Goal: Find specific page/section: Find specific page/section

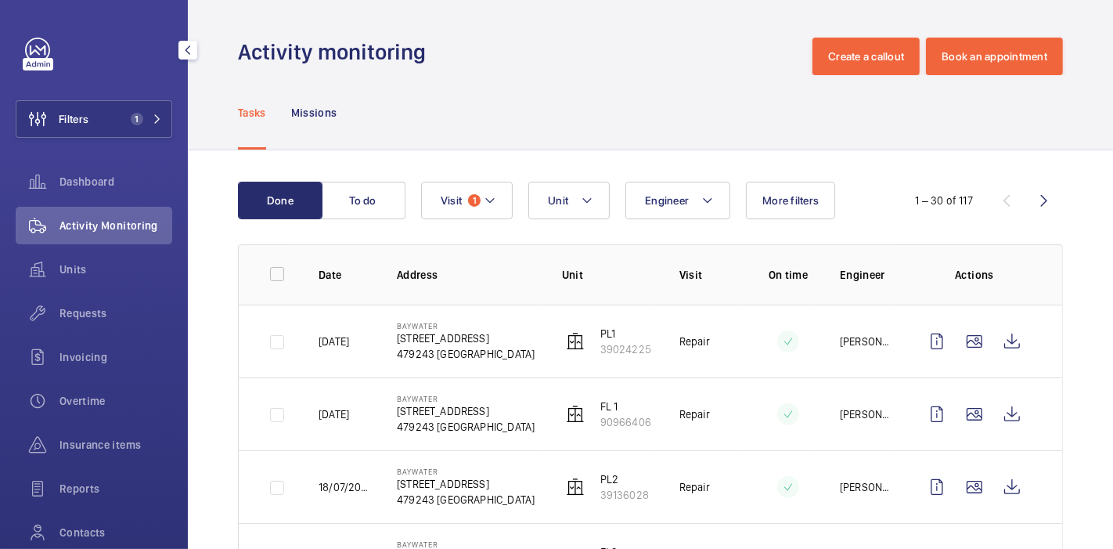
click at [113, 121] on button "Filters 1" at bounding box center [94, 119] width 157 height 38
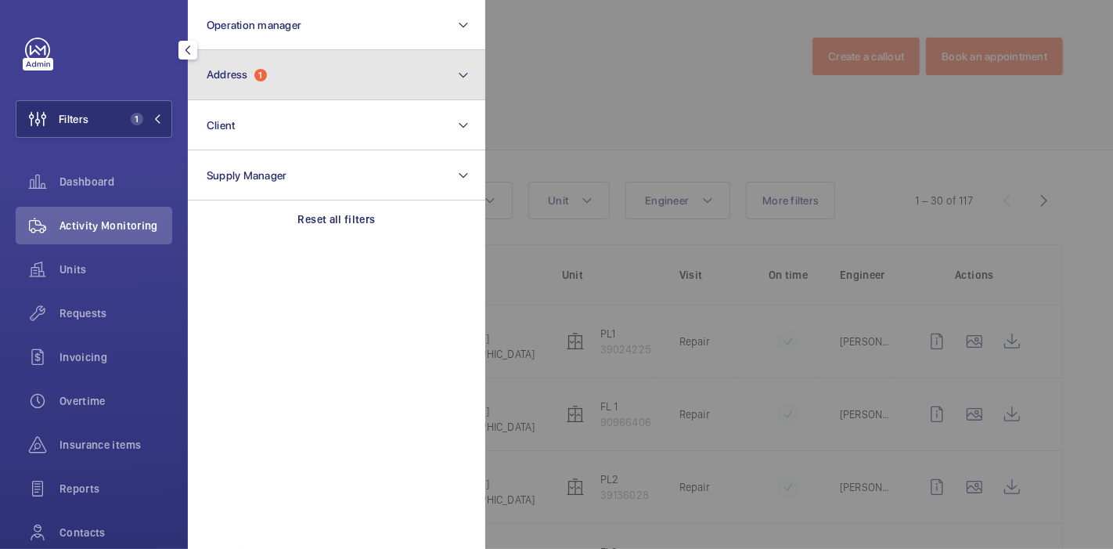
click at [293, 59] on button "Address 1" at bounding box center [336, 75] width 297 height 50
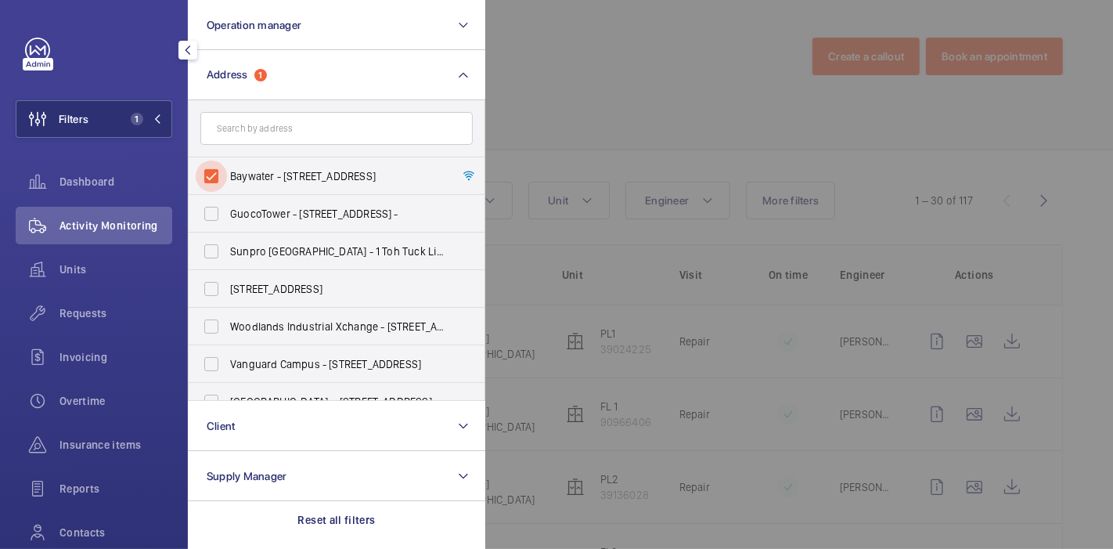
click at [214, 173] on input "Baywater - [STREET_ADDRESS]" at bounding box center [211, 175] width 31 height 31
checkbox input "false"
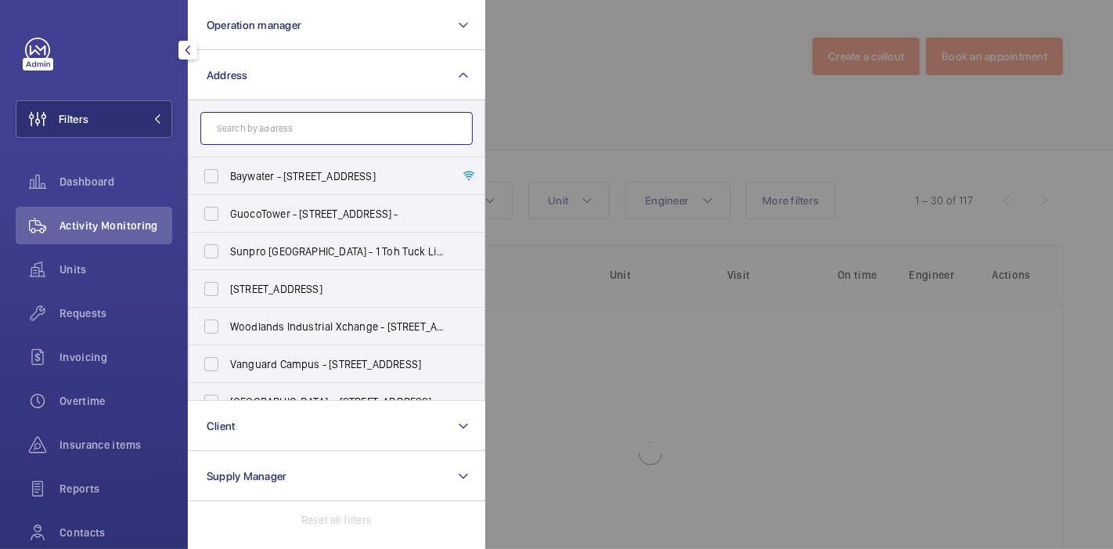
click at [257, 133] on input "text" at bounding box center [336, 128] width 272 height 33
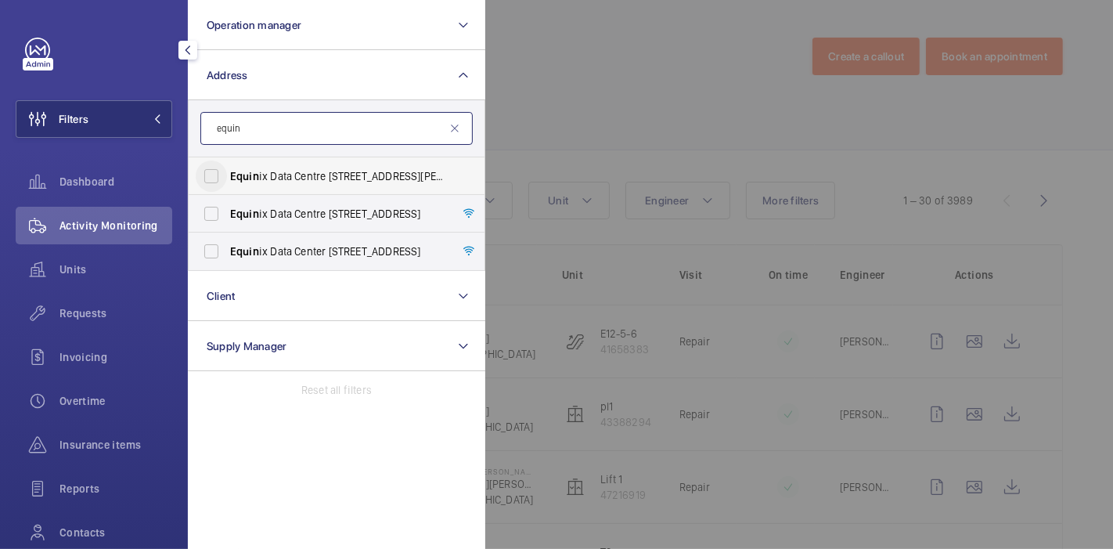
type input "equin"
click at [208, 182] on input "Equin ix Data Centre SG4 - [STREET_ADDRESS][PERSON_NAME]" at bounding box center [211, 175] width 31 height 31
checkbox input "true"
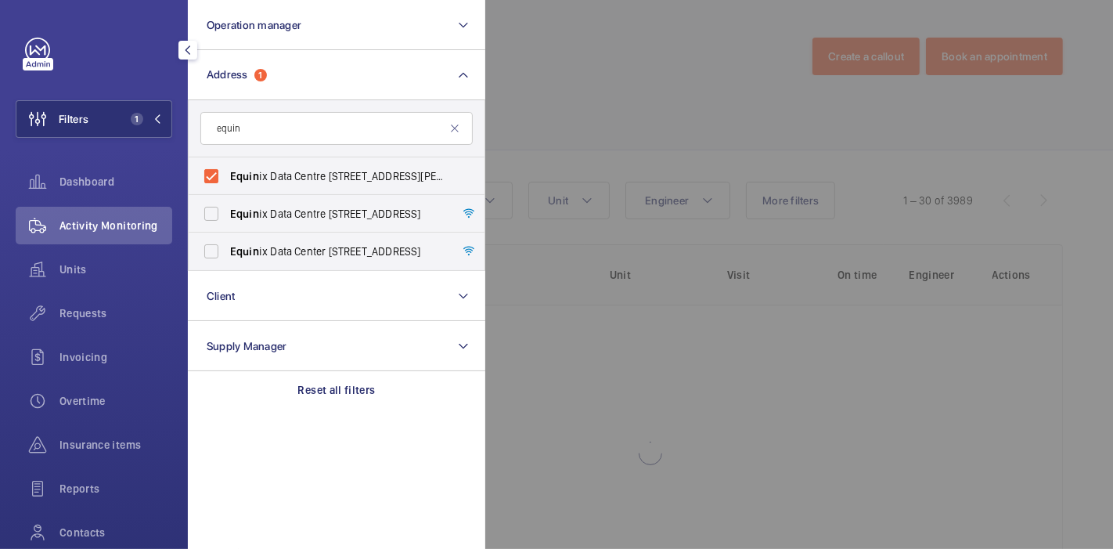
click at [533, 139] on div at bounding box center [1041, 274] width 1113 height 549
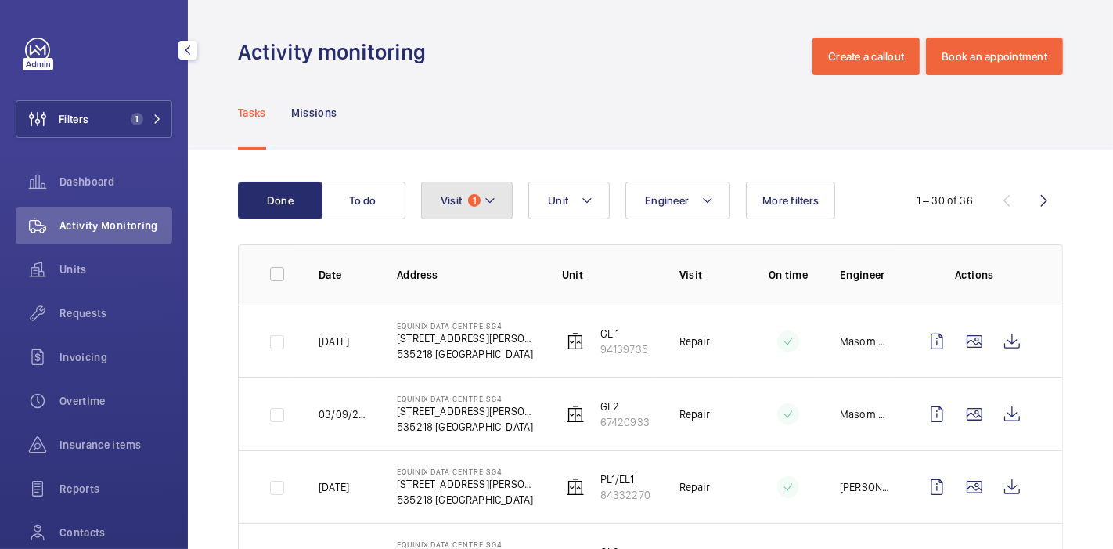
click at [485, 196] on mat-icon at bounding box center [490, 200] width 13 height 19
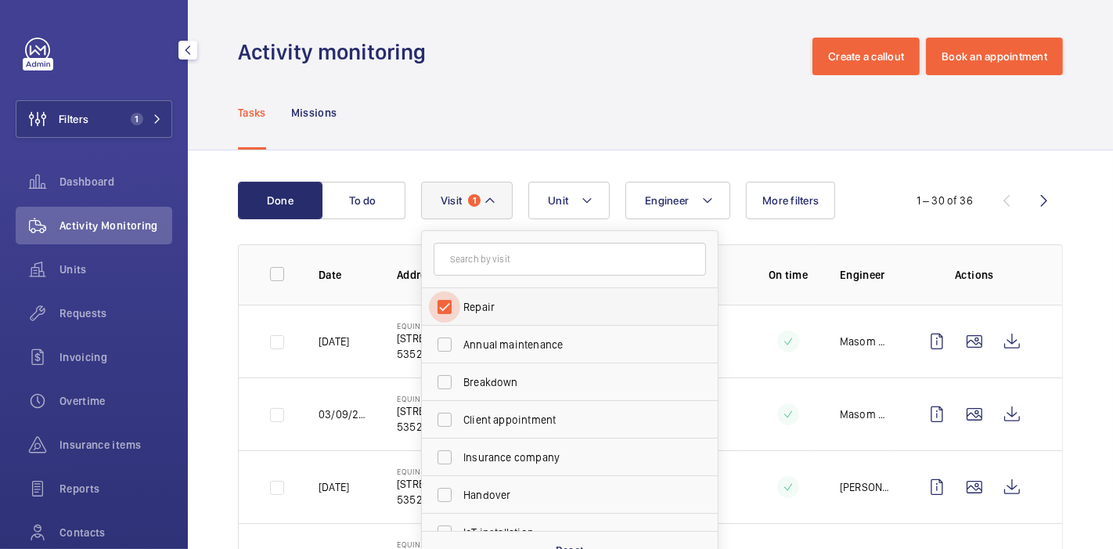
click at [447, 311] on input "Repair" at bounding box center [444, 306] width 31 height 31
checkbox input "false"
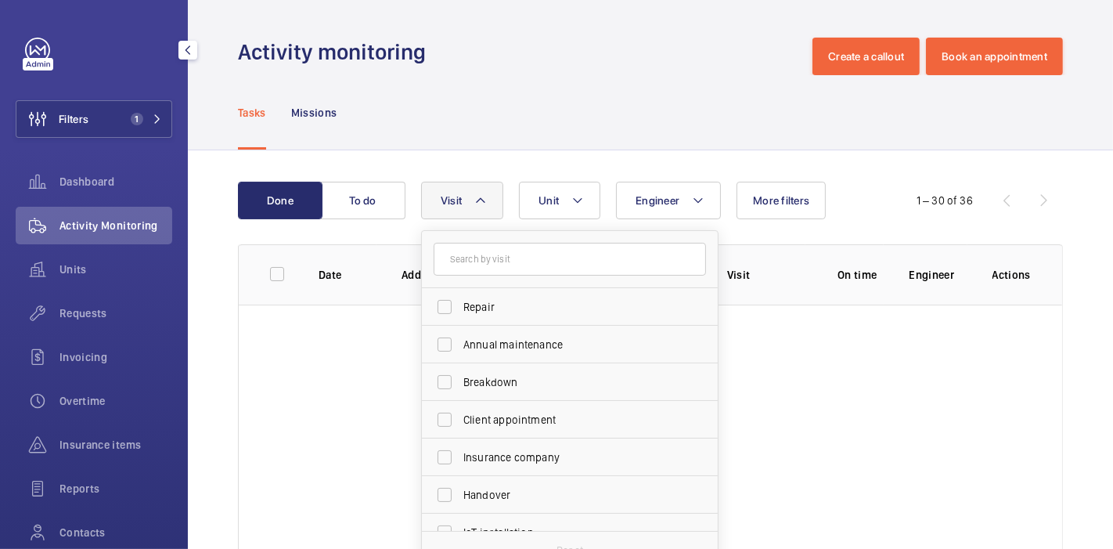
click at [475, 109] on div "Tasks Missions" at bounding box center [650, 112] width 825 height 74
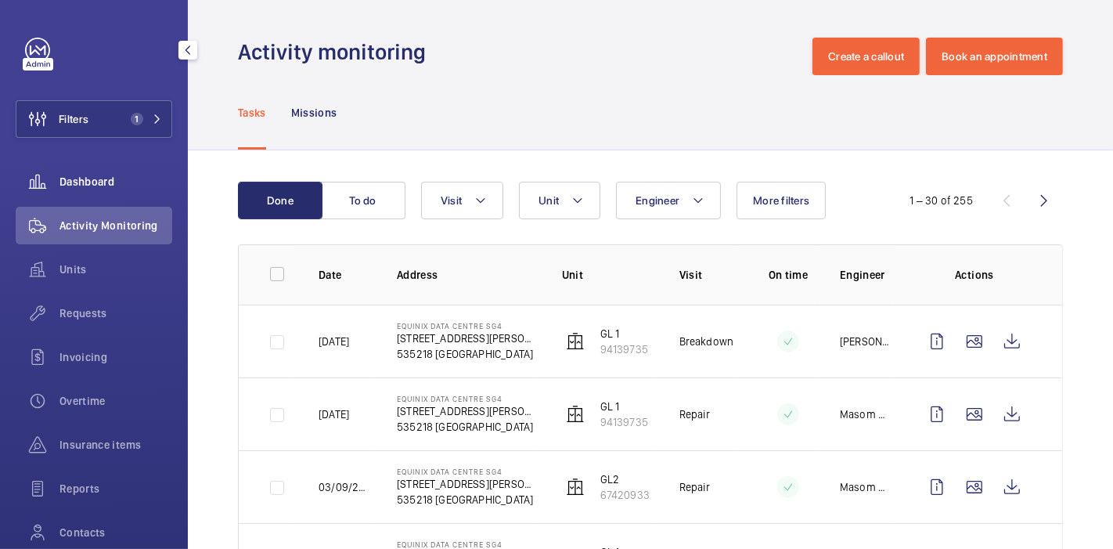
click at [112, 171] on div "Dashboard" at bounding box center [94, 182] width 157 height 38
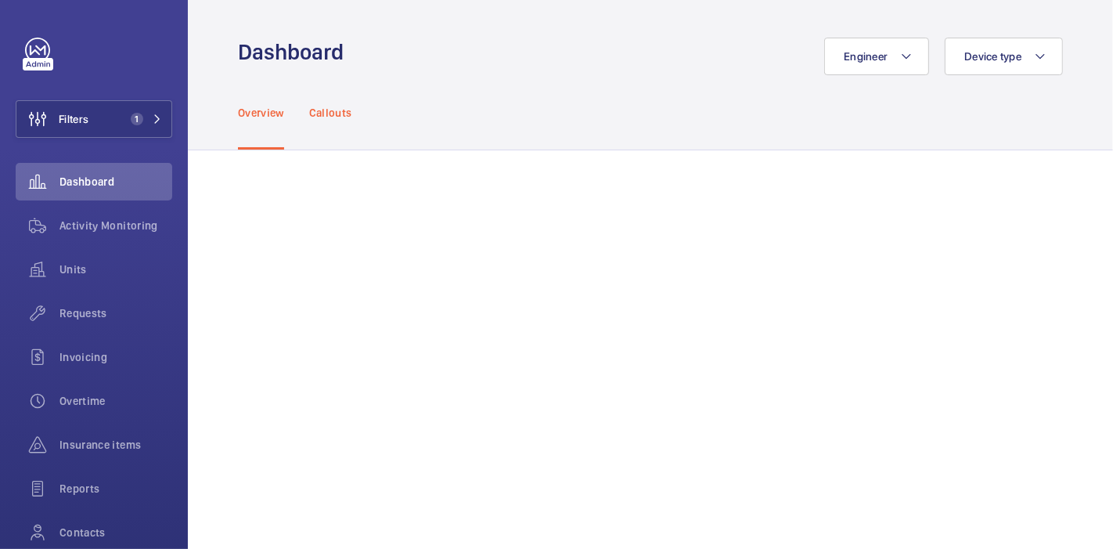
click at [319, 111] on p "Callouts" at bounding box center [330, 113] width 43 height 16
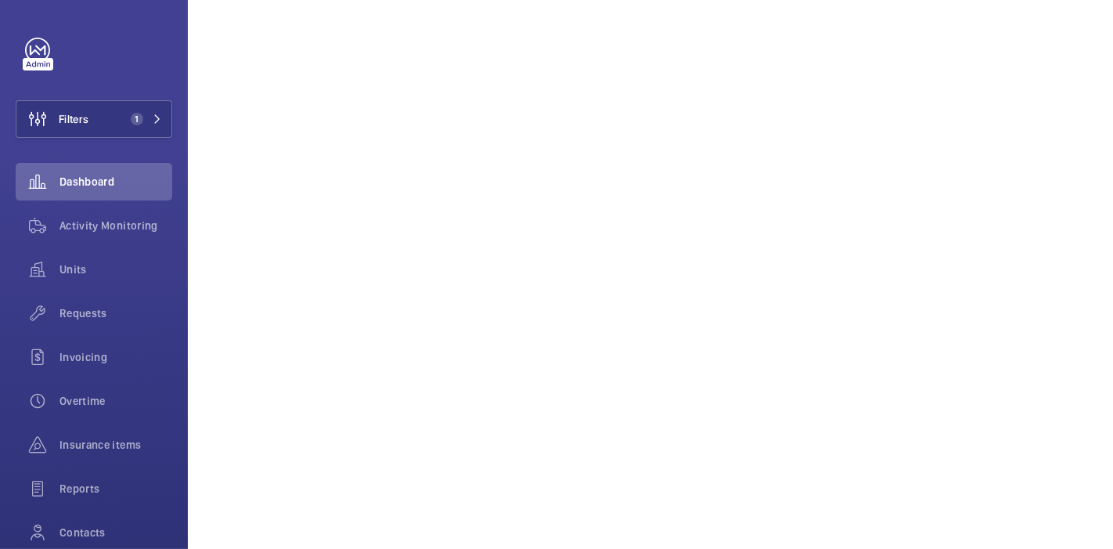
scroll to position [877, 0]
